Goal: Book appointment/travel/reservation

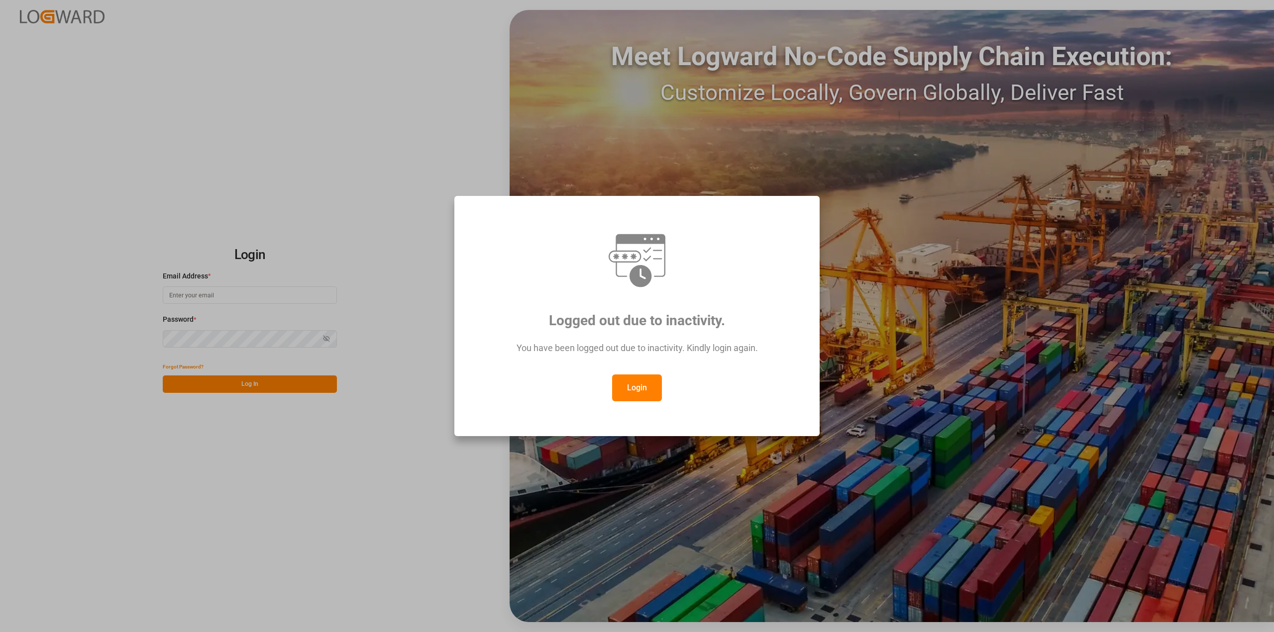
click at [648, 386] on button "Login" at bounding box center [637, 388] width 50 height 27
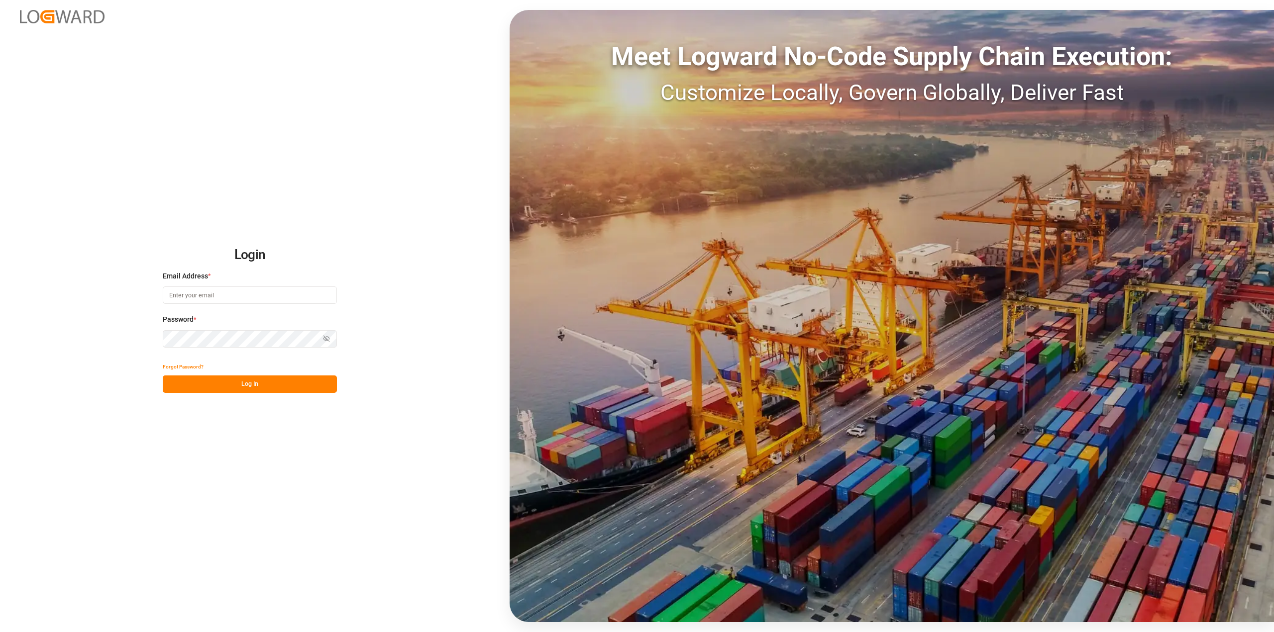
click at [284, 304] on input at bounding box center [250, 295] width 174 height 17
type input "[PERSON_NAME][EMAIL_ADDRESS][PERSON_NAME][DOMAIN_NAME]"
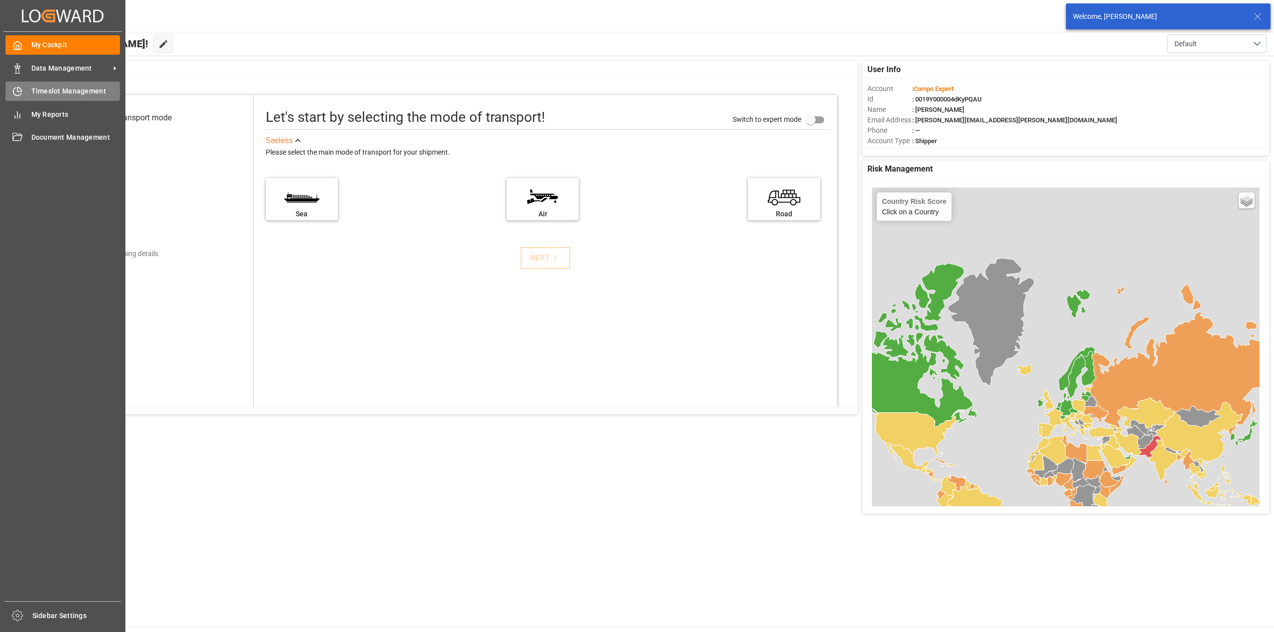
click at [25, 95] on div "Timeslot Management Timeslot Management" at bounding box center [62, 91] width 114 height 19
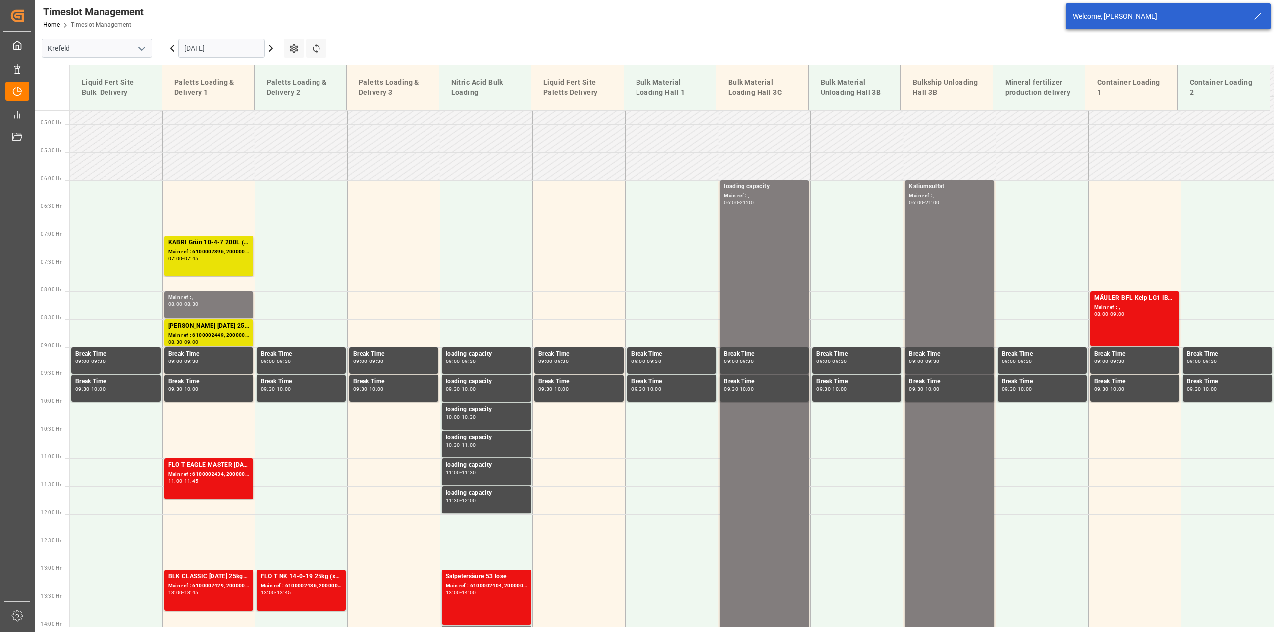
click at [217, 53] on input "[DATE]" at bounding box center [221, 48] width 87 height 19
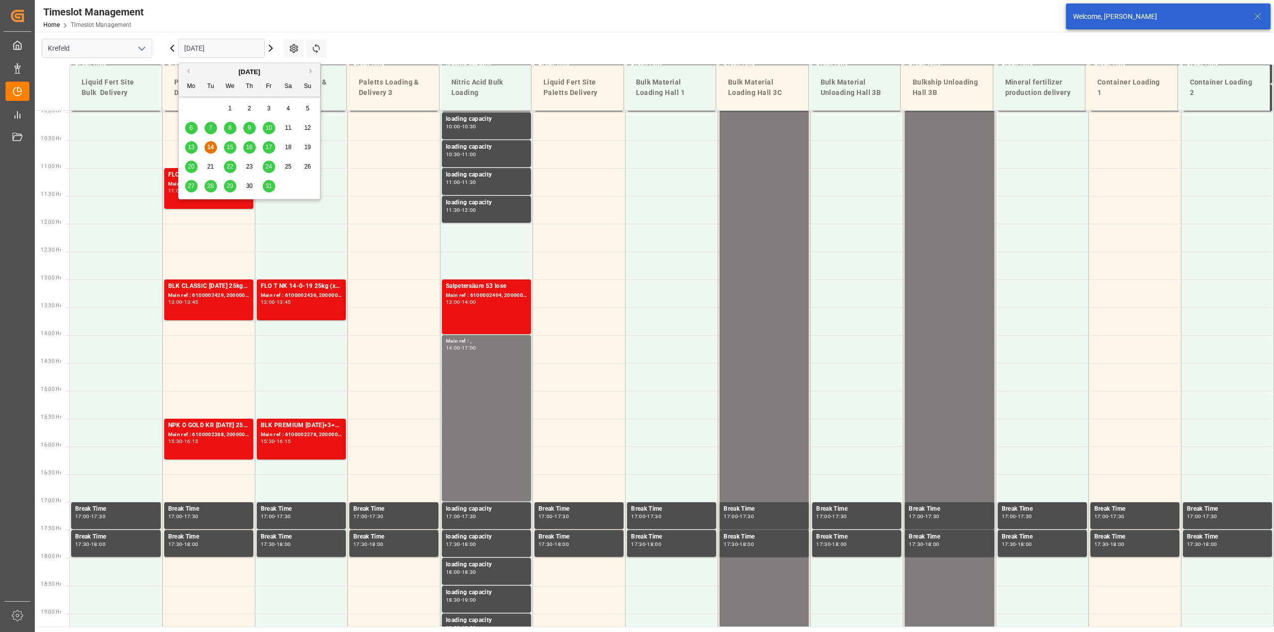
scroll to position [561, 0]
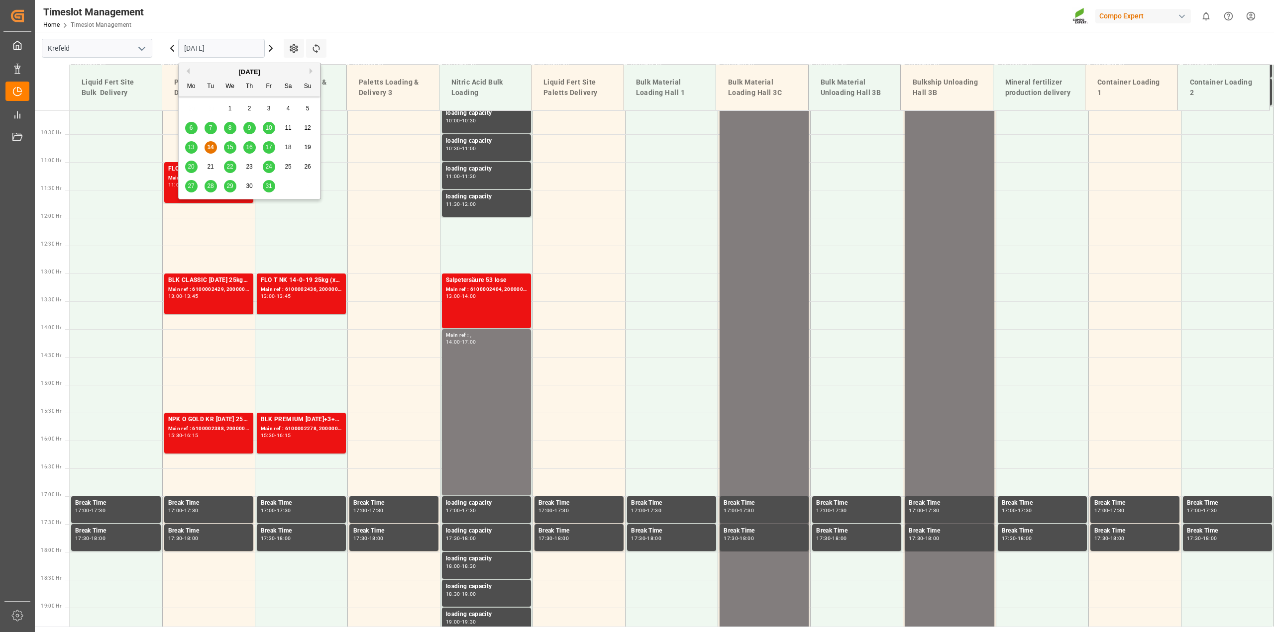
click at [187, 71] on button "Previous Month" at bounding box center [187, 71] width 6 height 6
click at [267, 168] on span "22" at bounding box center [268, 166] width 6 height 7
